Goal: Answer question/provide support: Answer question/provide support

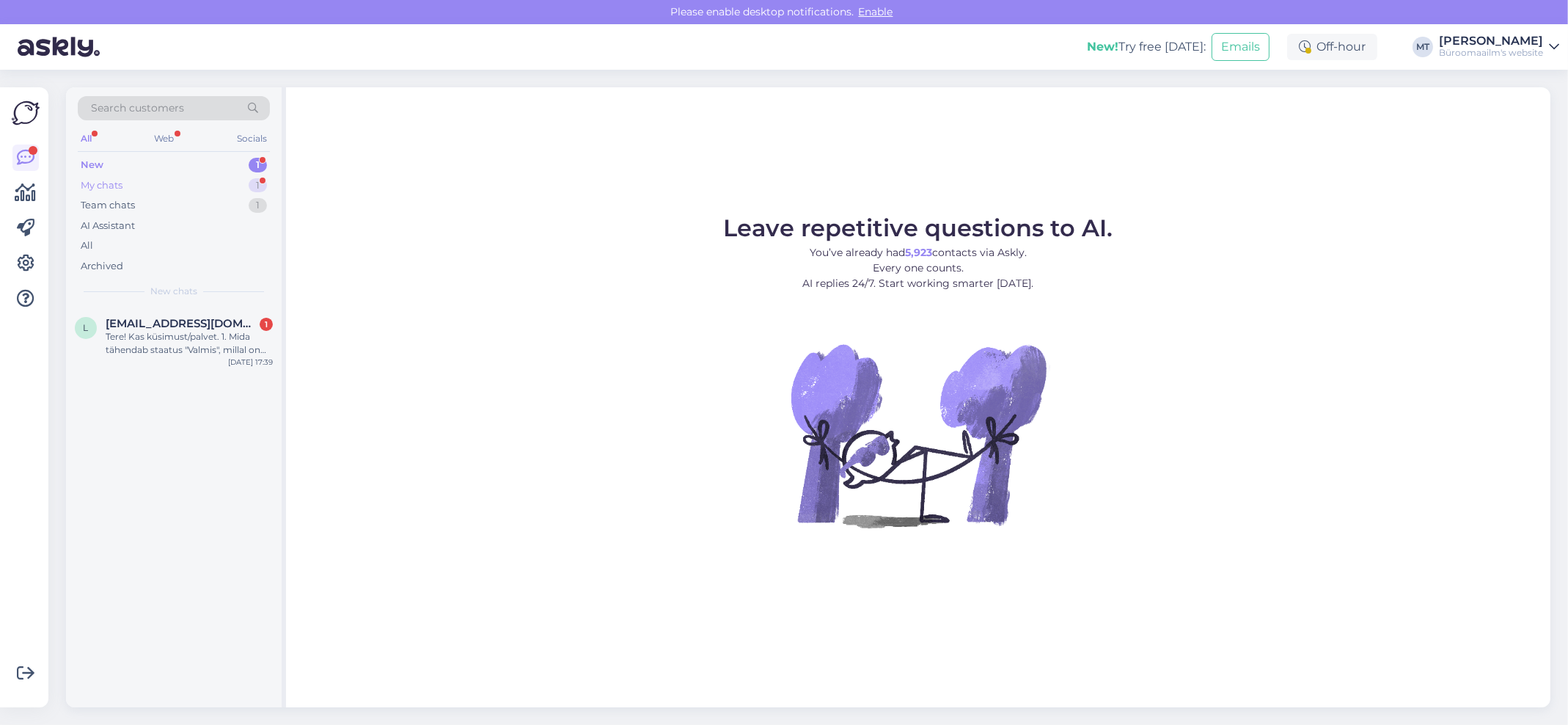
click at [96, 181] on div "My chats" at bounding box center [102, 185] width 42 height 15
click at [151, 341] on div "Is it possible to order these: [URL][DOMAIN_NAME]" at bounding box center [189, 343] width 167 height 27
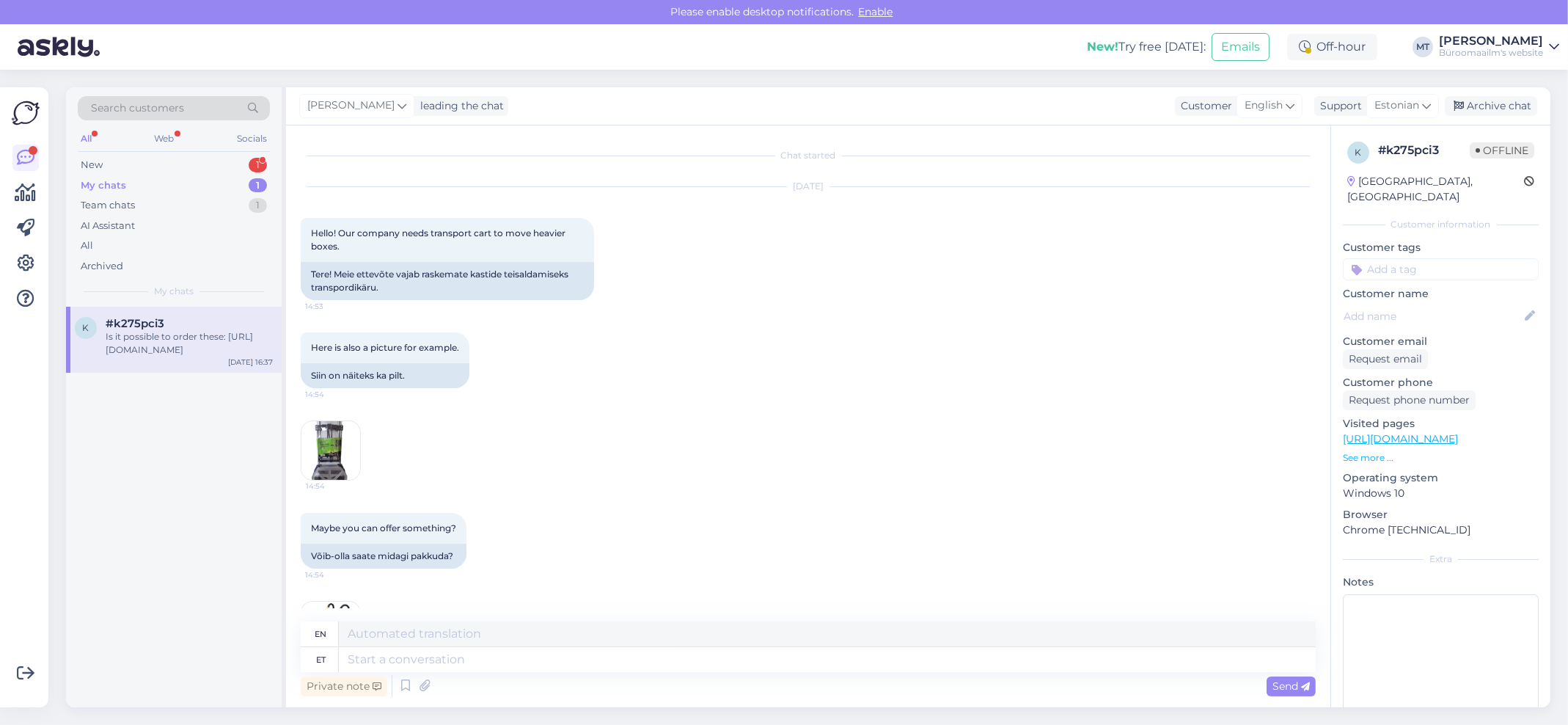
scroll to position [654, 0]
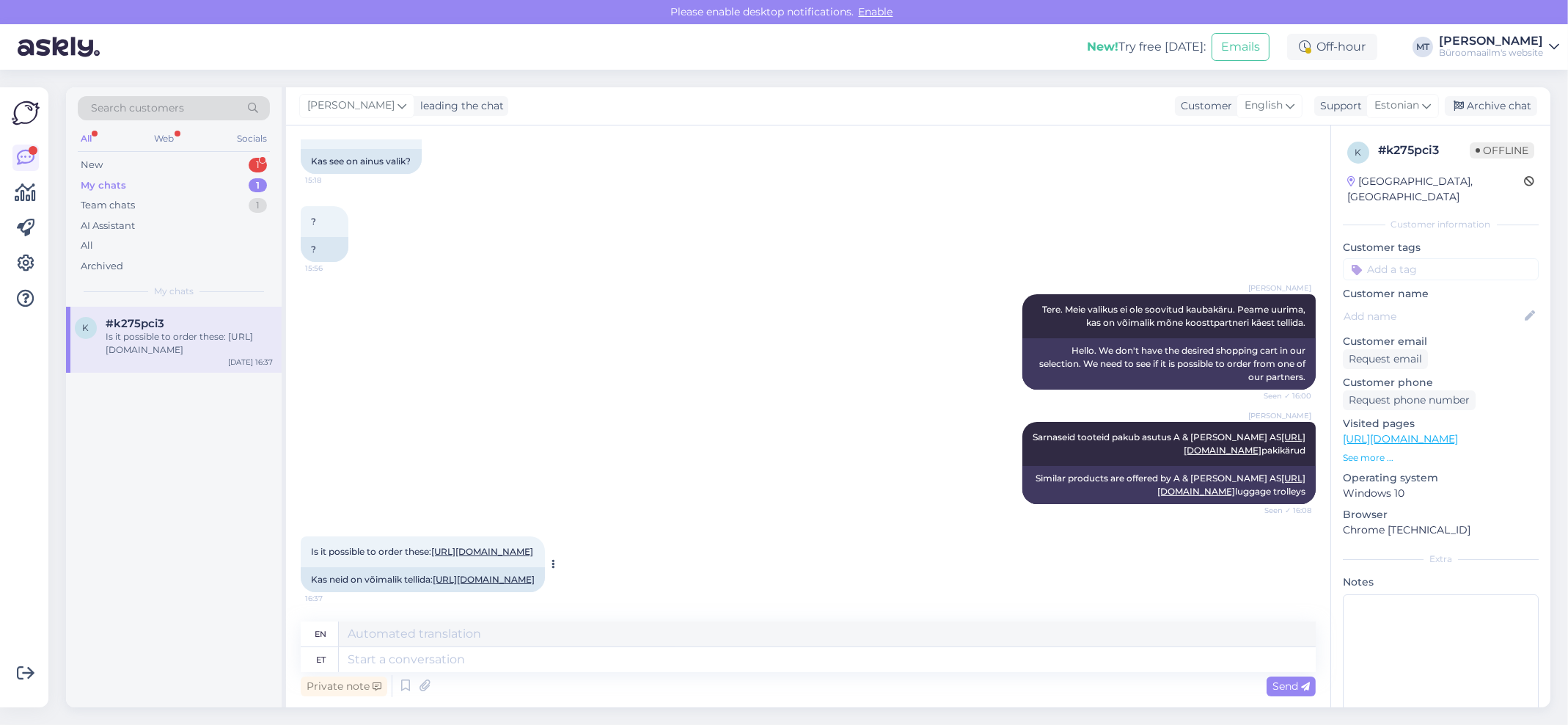
click at [437, 579] on link "[URL][DOMAIN_NAME]" at bounding box center [484, 579] width 102 height 11
click at [496, 653] on textarea at bounding box center [827, 660] width 977 height 25
type textarea "Tere"
type textarea "Hello"
type textarea "Tere,"
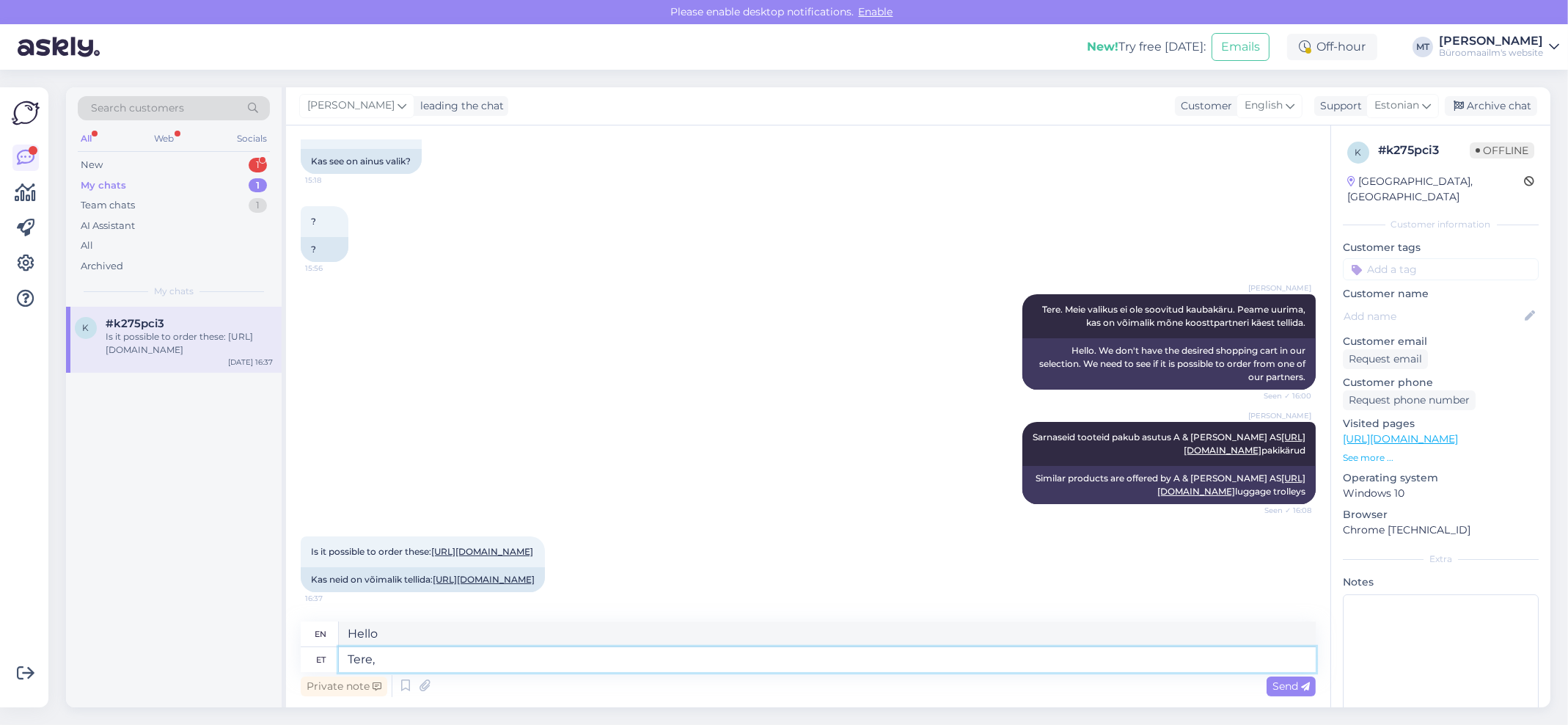
type textarea "Hello,"
type textarea "Tere"
type textarea "Hello"
type textarea "Tere."
type textarea "Hello."
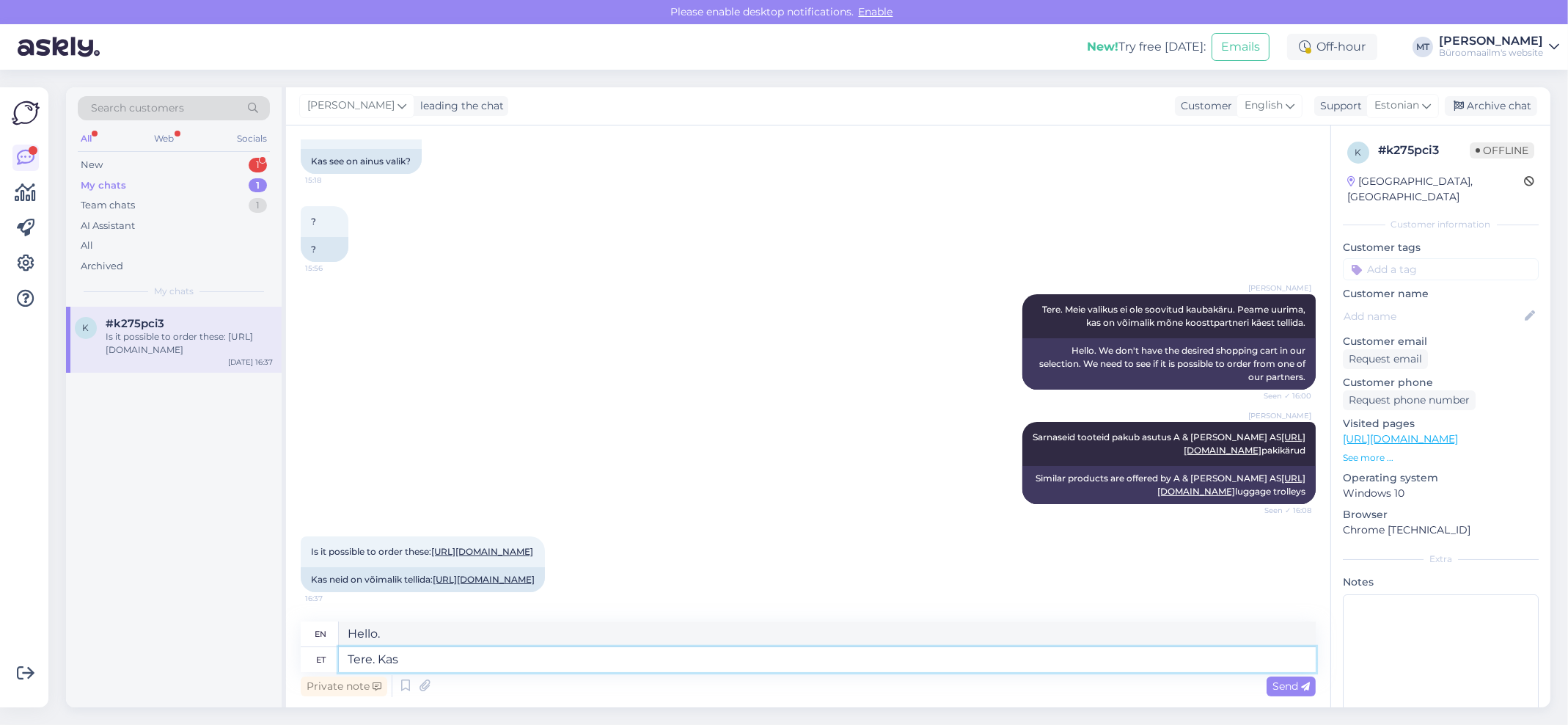
type textarea "Tere. Kas"
type textarea "Hello. Is"
type textarea "Tere. Kas saan"
type textarea "Hello. Can I"
type textarea "Tere. Kas saanvastata"
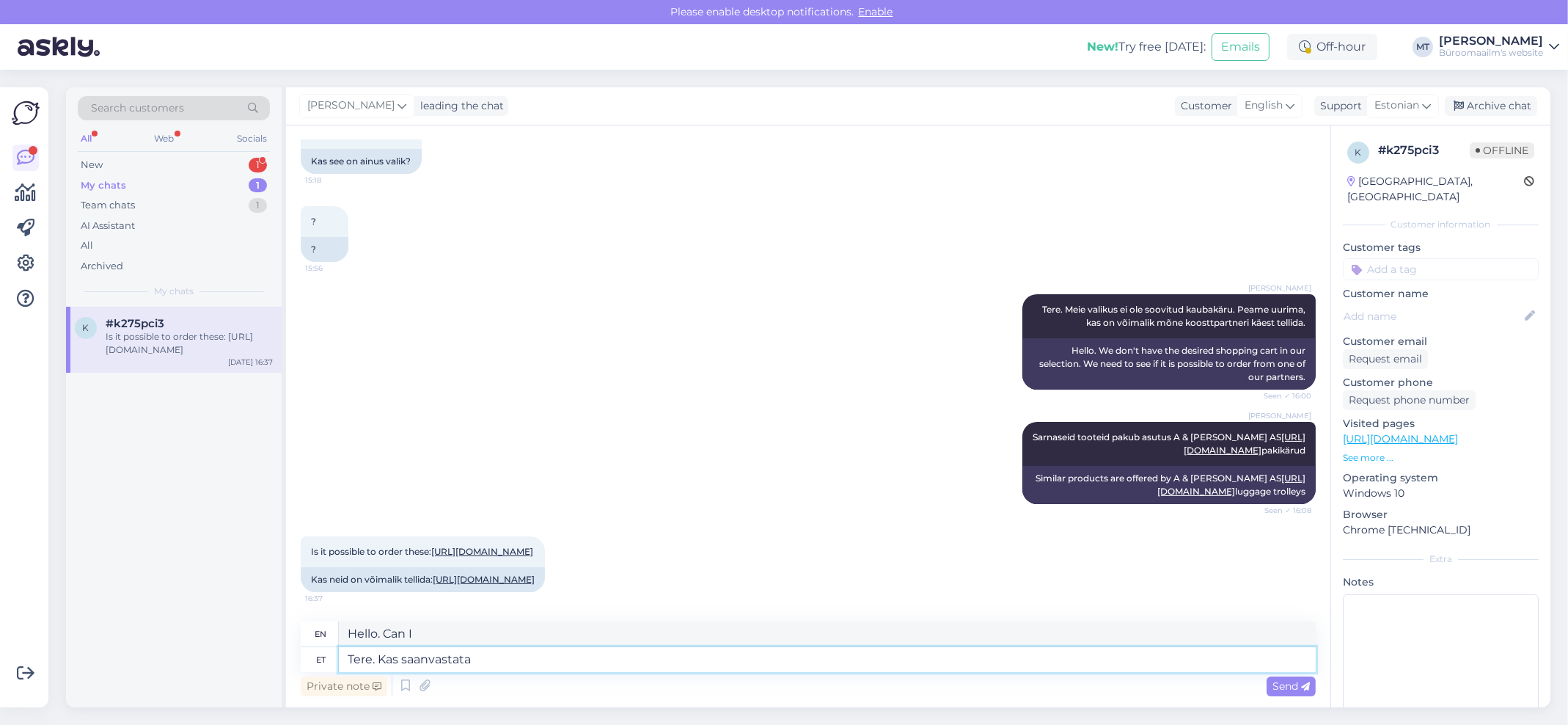
type textarea "Hello. Can I answer?"
type textarea "Tere. Kas saanvastata e-mailile."
type textarea "Hello. Can I reply to your email?"
click at [428, 663] on textarea "Tere. Kas saanvastata e-mailile." at bounding box center [827, 660] width 977 height 25
type textarea "Tere. Kas saan vastata e-mailile."
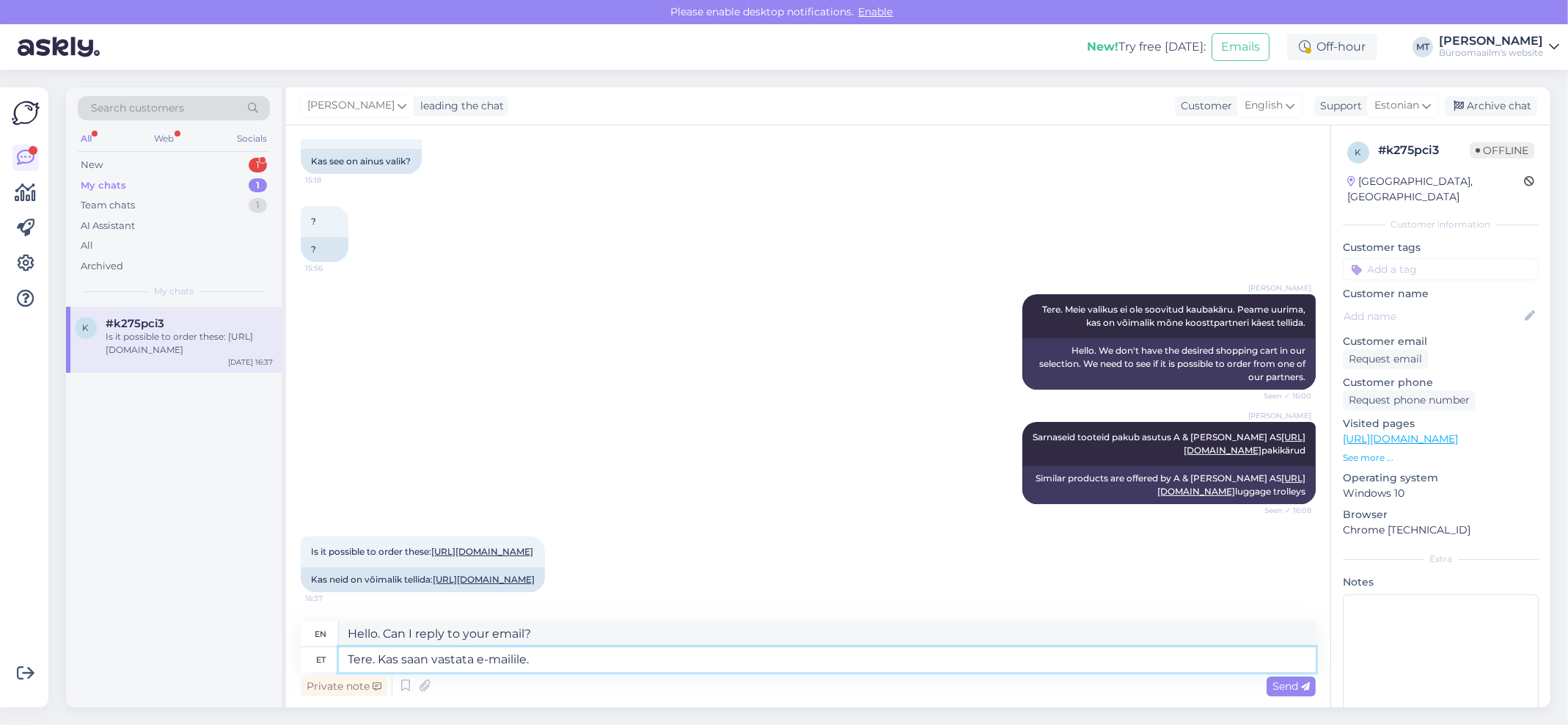
type textarea "Hello. Can I answer the email?"
click at [628, 660] on textarea "Tere. Kas saan vastata e-mailile." at bounding box center [827, 660] width 977 height 25
click at [433, 579] on link "[URL][DOMAIN_NAME]" at bounding box center [484, 579] width 102 height 11
click at [608, 668] on textarea "Tere. Kas saan vastata e-mailile." at bounding box center [827, 660] width 977 height 25
type textarea "Tere. Kas saan vastata e-mailile. uurin"
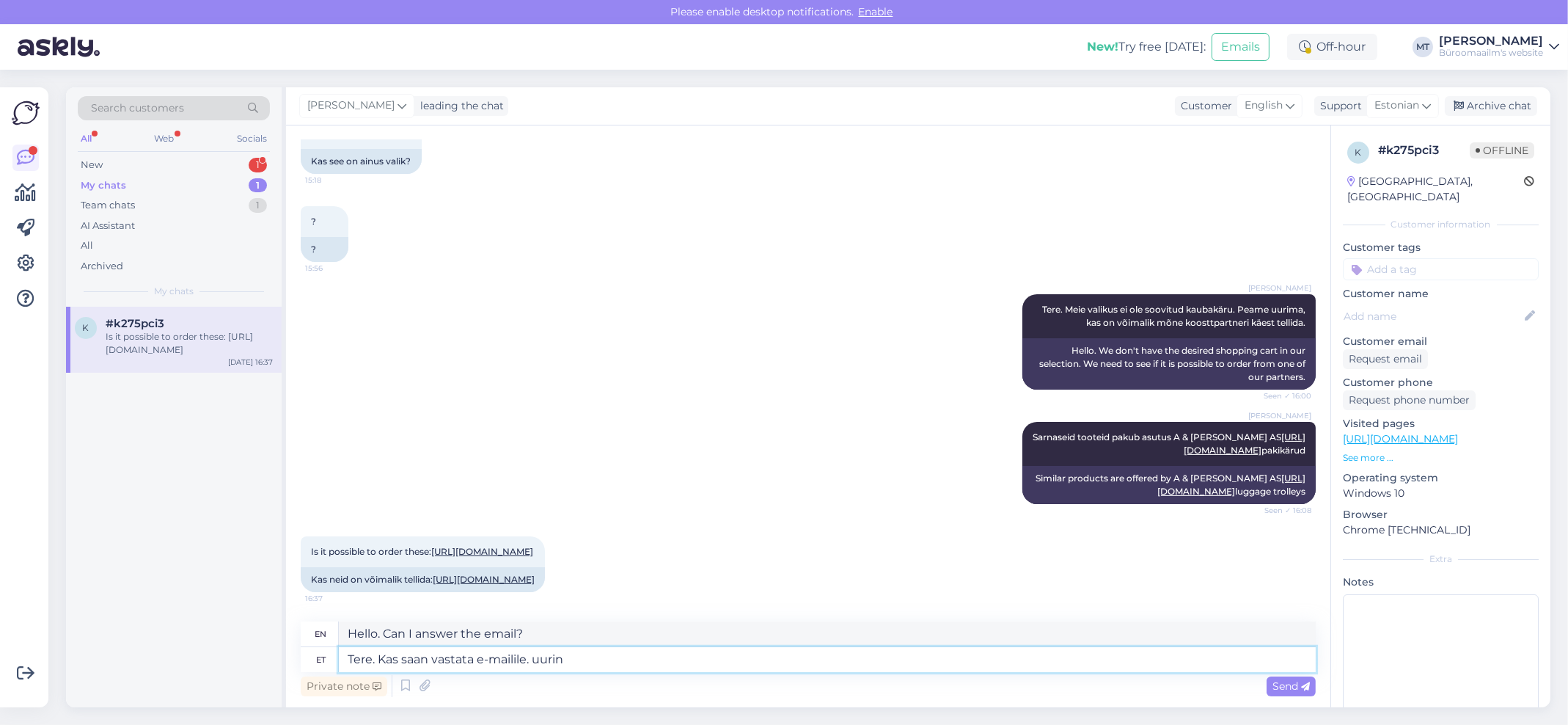
type textarea "Hello. Can I reply to your email? I'm looking into it."
type textarea "Tere. Kas saan vastata e-mailile. uurin saadavust j"
type textarea "Hello. Can I reply to your email? I'm checking availability."
type textarea "Tere. Kas saan vastata e-mailile. uurin saadavust ja t"
type textarea "Hello. Can I reply to your email? I'm checking availability and"
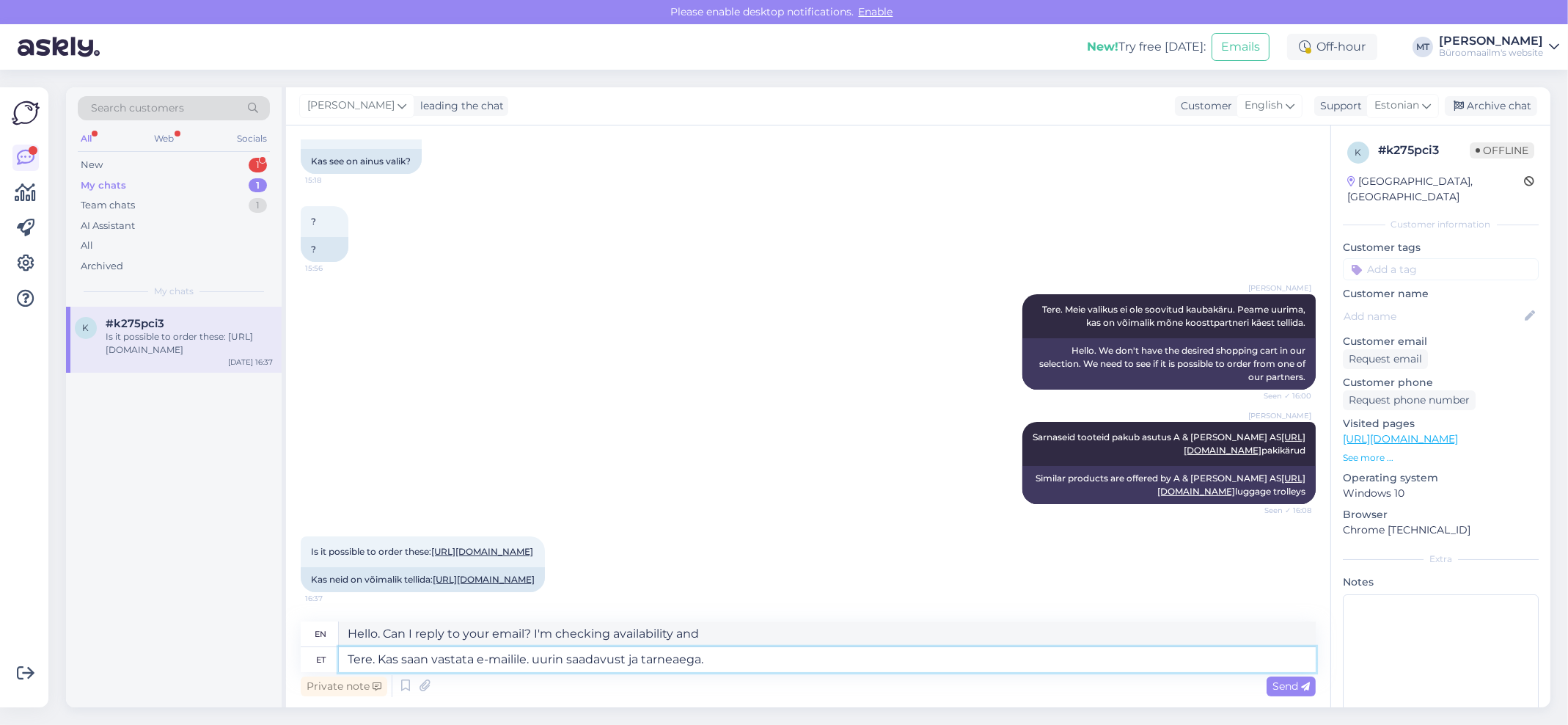
type textarea "Tere. Kas saan vastata e-mailile. uurin saadavust ja tarneaega."
type textarea "Hello. Can I reply to your email? I'm checking availability and delivery time."
click at [537, 663] on textarea "Tere. Kas saan vastata e-mailile. uurin saadavust ja tarneaega." at bounding box center [827, 660] width 977 height 25
type textarea "Tere. Kas saan vastata e-mailile. urin saadavust ja tarneaega."
type textarea "Hello. Can I reply to your email? I'm looking for availability and delivery tim…"
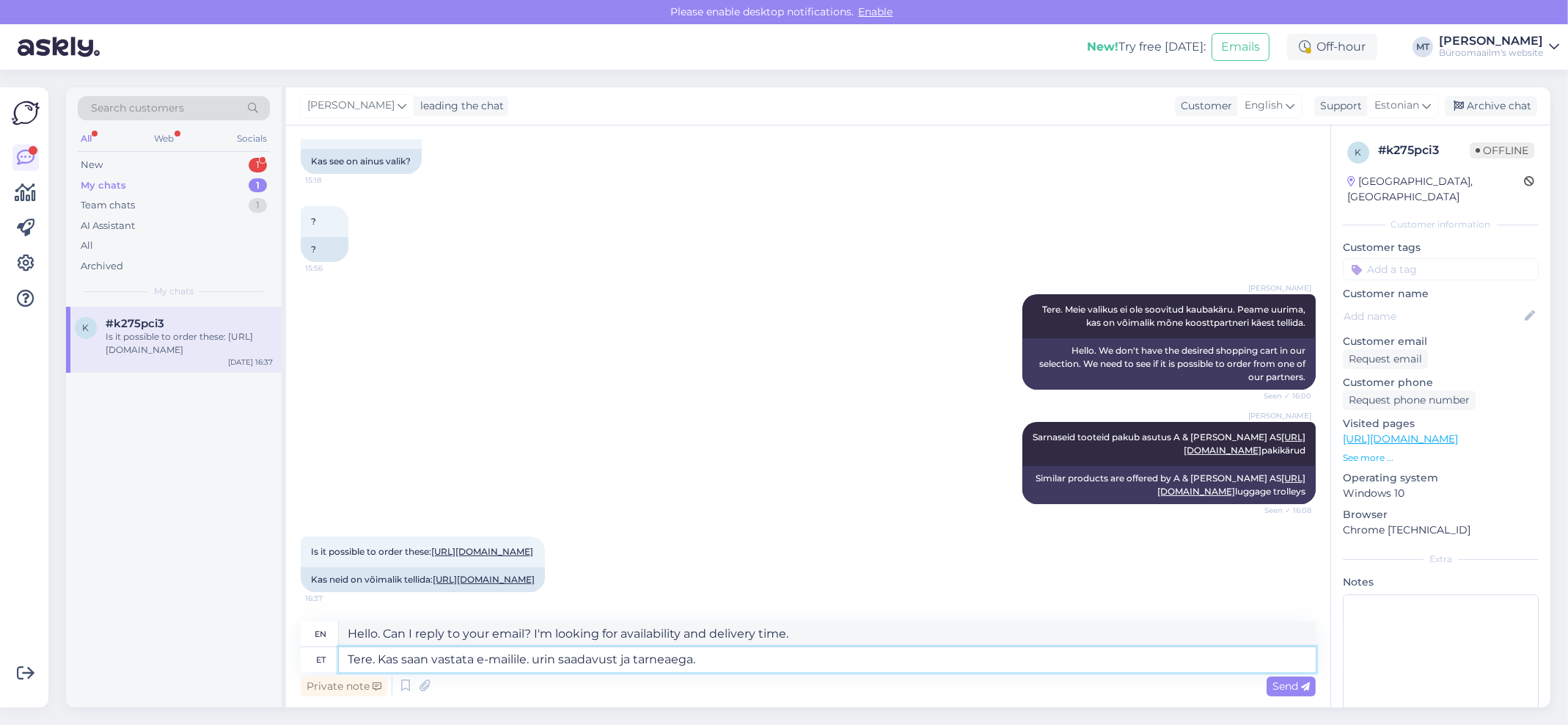
type textarea "Tere. Kas saan vastata e-mailile. Uurin saadavust ja tarneaega."
type textarea "Hello. Can I reply to your email? I'm checking availability and delivery time."
click at [730, 656] on textarea "Tere. Kas saan vastata e-mailile. Uurin saadavust ja tarneaega." at bounding box center [827, 660] width 977 height 25
type textarea "Tere. Kas saan vastata e-mailile. Uurin saadavust ja tarneaega. Vastusega v"
type textarea "Hello. Can I reply to your email? I'm checking availability and delivery time. …"
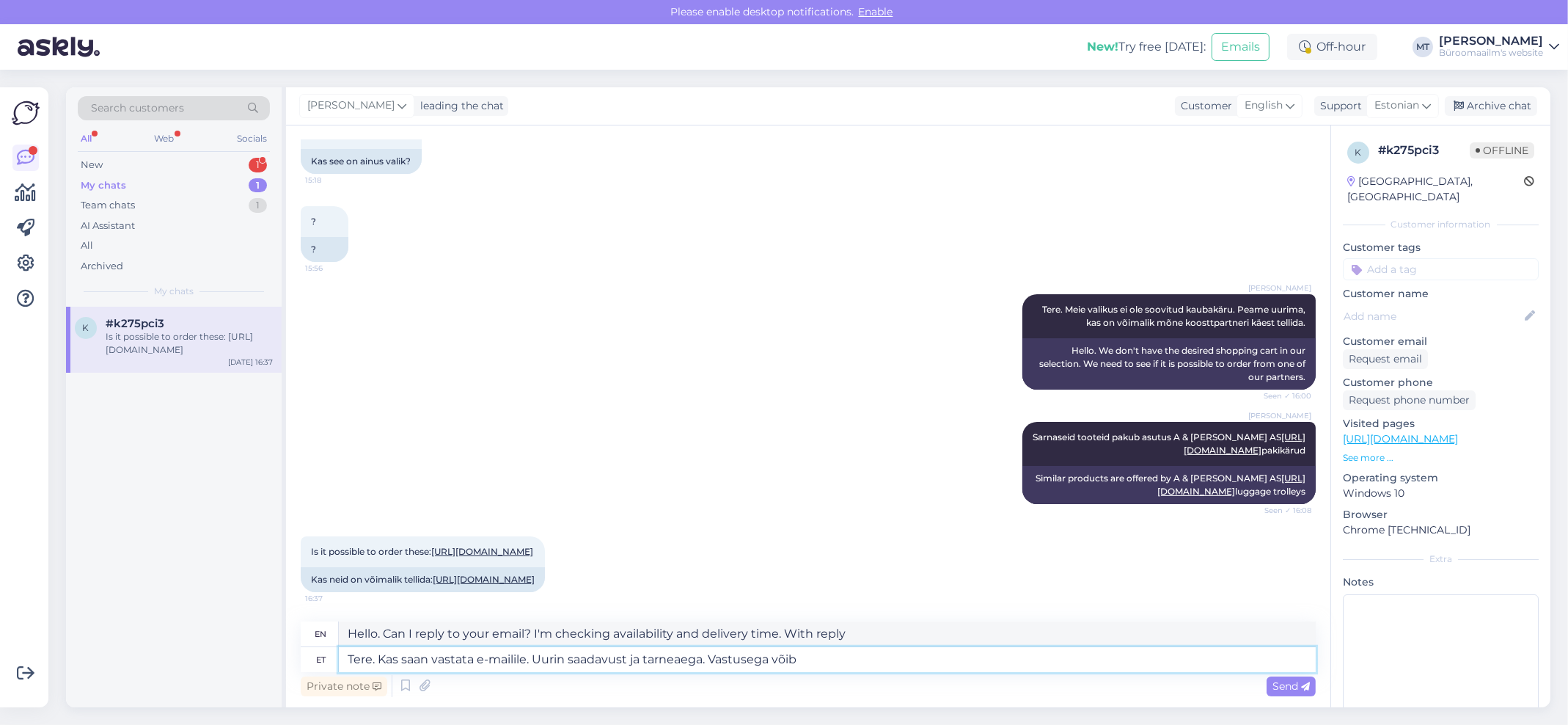
type textarea "Tere. Kas saan vastata e-mailile. Uurin saadavust ja tarneaega. Vastusega võib m"
type textarea "Hello. Can I reply to your email? I'm checking availability and delivery time. …"
type textarea "Tere. Kas saan vastata e-mailile. Uurin saadavust ja tarneaega. Vastusega võib …"
type textarea "Hello. Can I reply to your email? I'm checking availability and delivery time. …"
type textarea "Tere. Kas saan vastata e-mailile. Uurin saadavust ja tarneaega. Vastusega võib …"
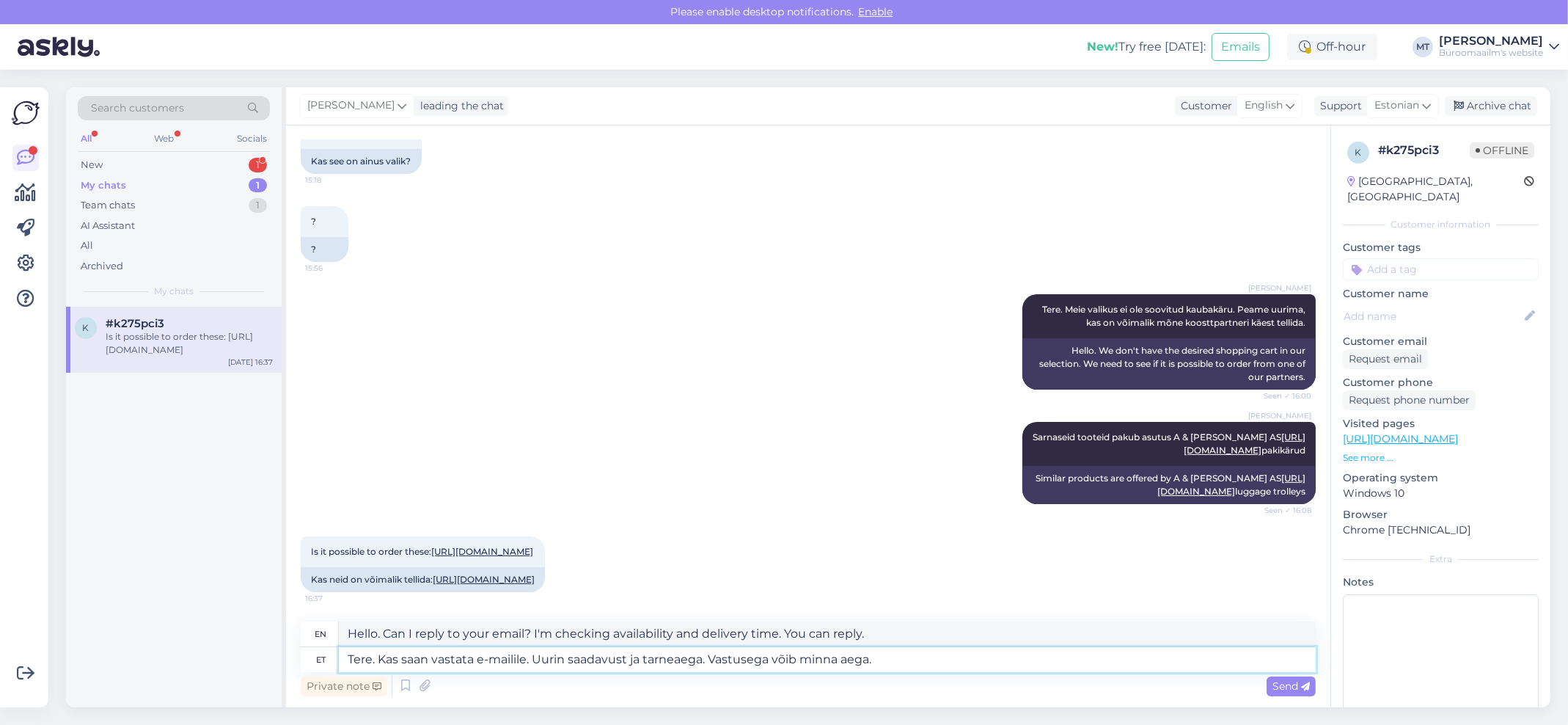
type textarea "Hello. Can I reply to your email? I'm checking availability and delivery time. …"
type textarea "Tere. Kas saan vastata e-mailile. Uurin saadavust ja tarneaega. Vastusega võib …"
click at [1287, 682] on span "Send" at bounding box center [1291, 685] width 37 height 13
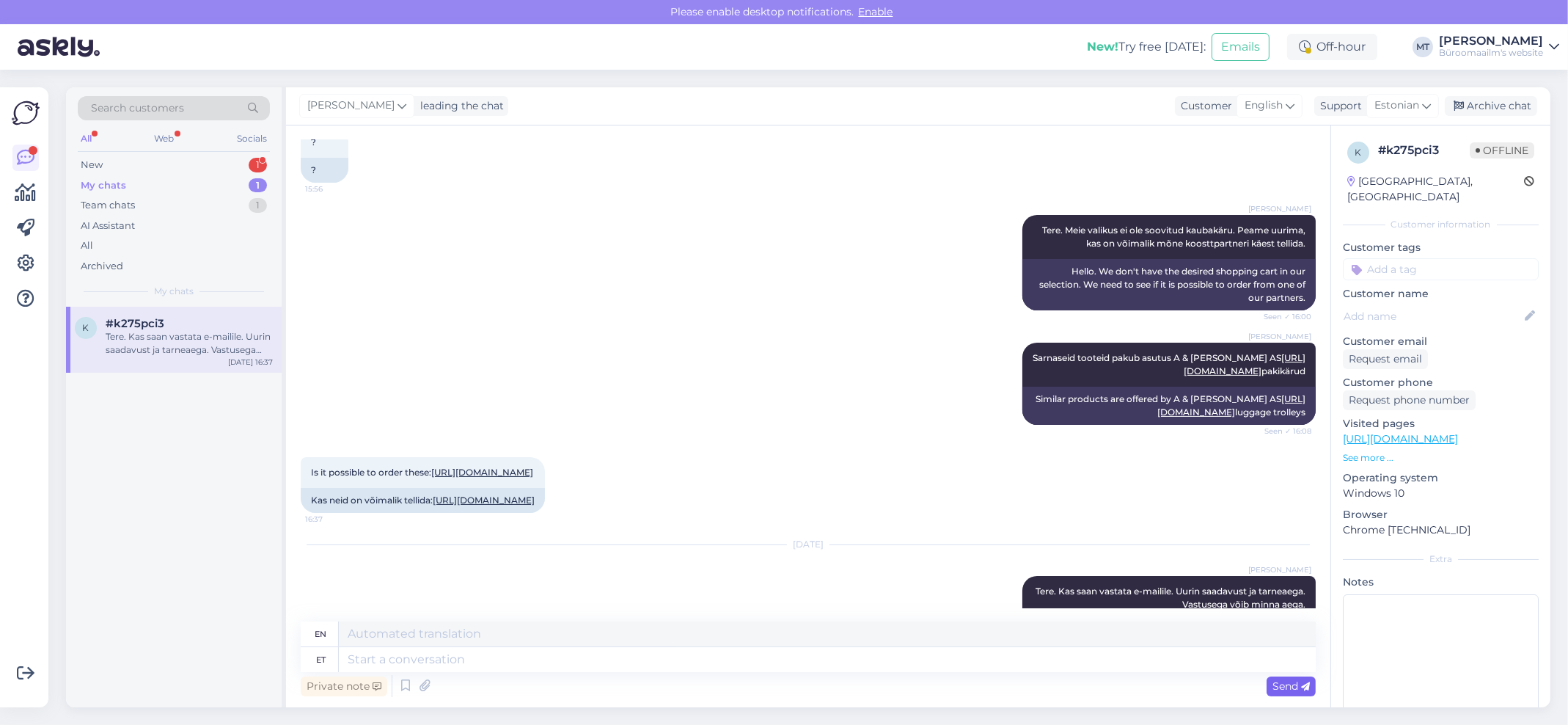
scroll to position [800, 0]
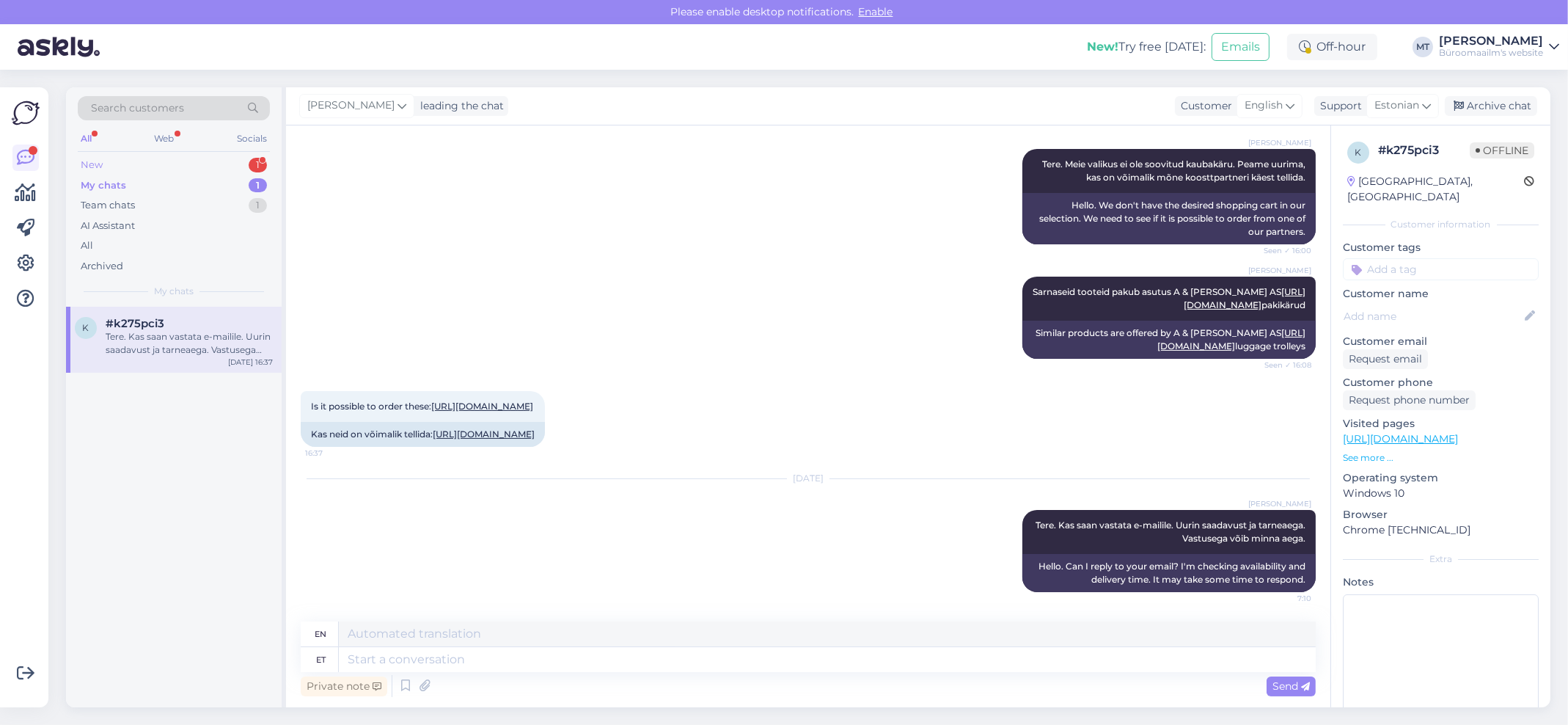
click at [90, 161] on div "New" at bounding box center [92, 164] width 22 height 15
click at [120, 345] on div "Tere! Kas küsimust/palvet. 1. Mida tähendab staatus "Valmis", millal on oodata,…" at bounding box center [189, 343] width 167 height 27
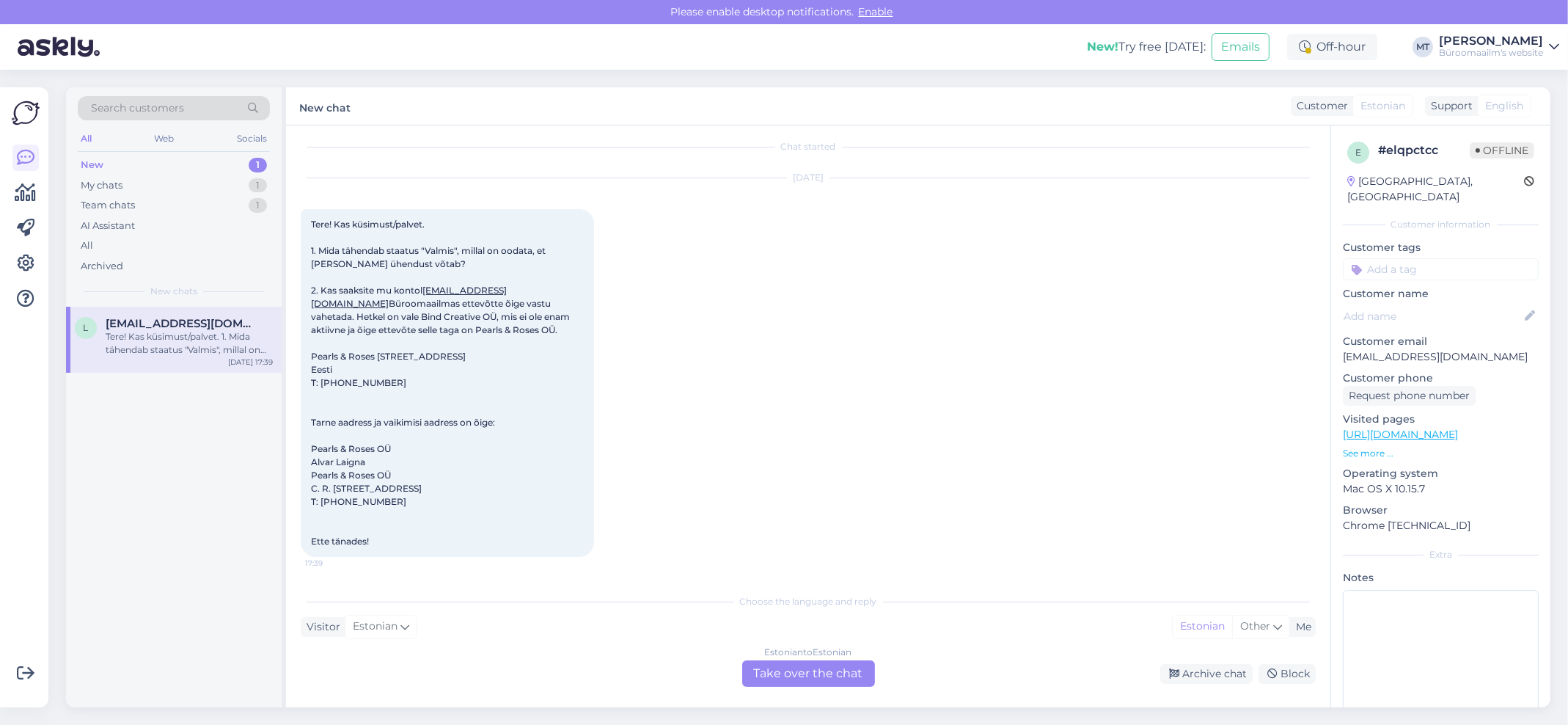
scroll to position [0, 0]
